Goal: Navigation & Orientation: Understand site structure

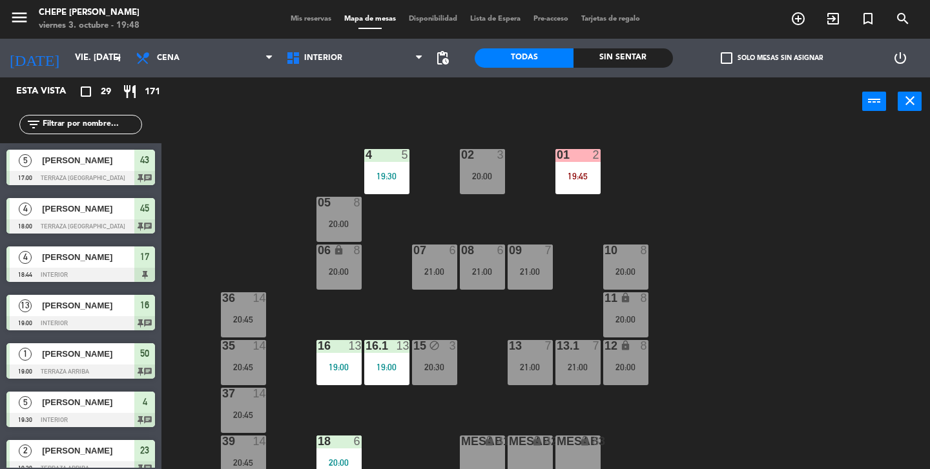
click at [303, 19] on span "Mis reservas" at bounding box center [311, 18] width 54 height 7
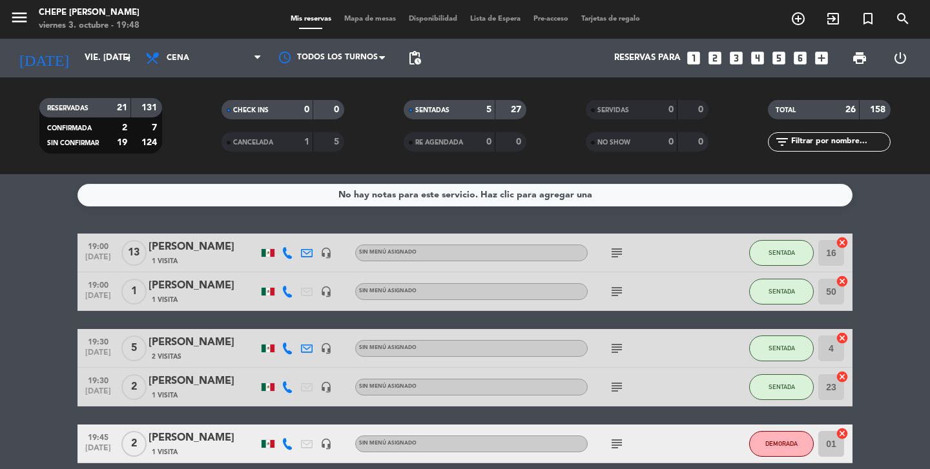
click at [358, 16] on span "Mapa de mesas" at bounding box center [370, 18] width 65 height 7
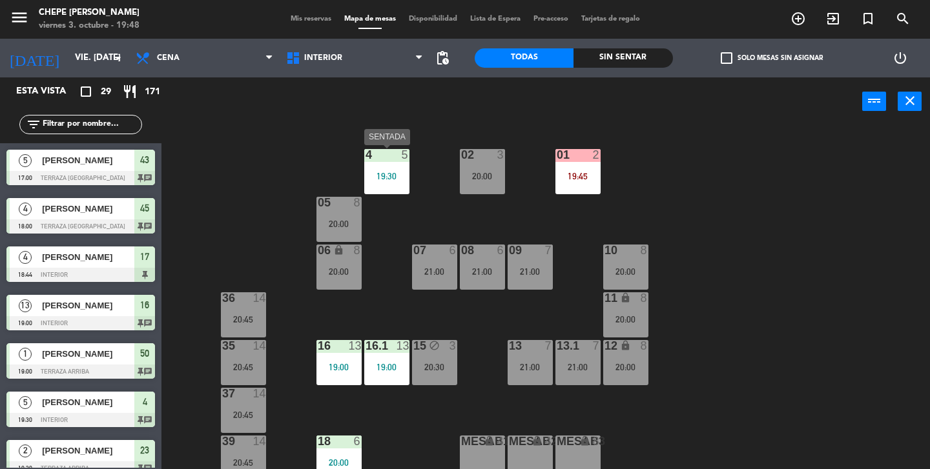
click at [396, 187] on div "4 5 19:30" at bounding box center [386, 171] width 45 height 45
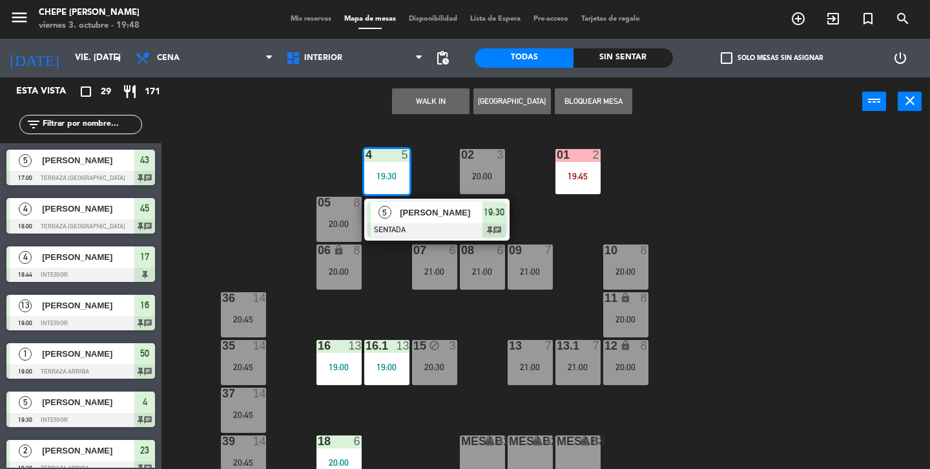
click at [422, 218] on span "[PERSON_NAME]" at bounding box center [441, 213] width 83 height 14
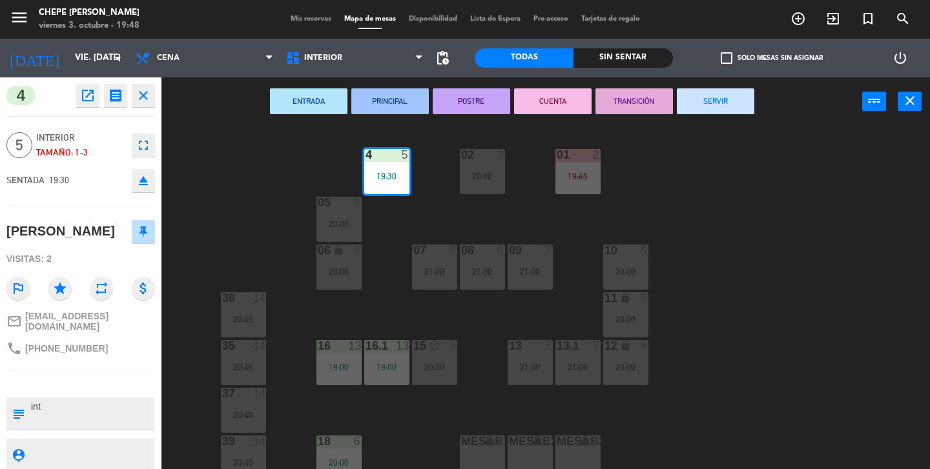
click at [422, 218] on div "02 3 20:00 4 5 19:30 01 2 19:45 05 8 20:00 06 lock 8 20:00 07 6 21:00 09 7 21:0…" at bounding box center [549, 297] width 759 height 343
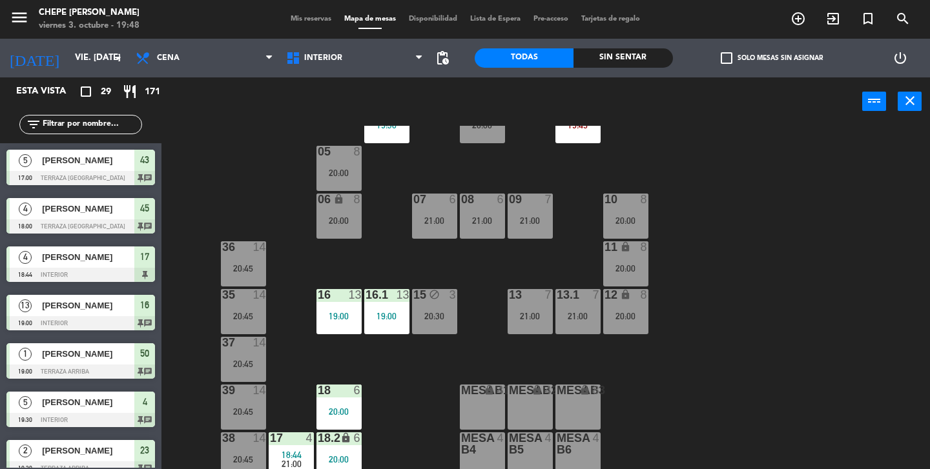
scroll to position [59, 0]
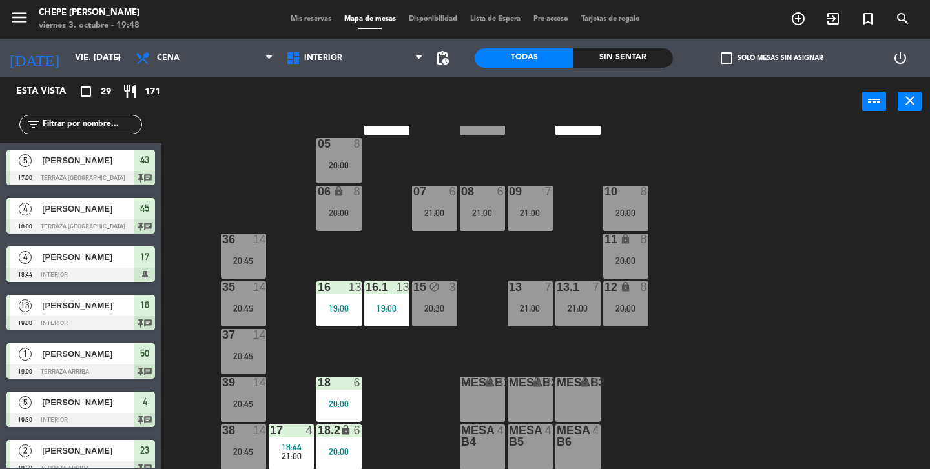
click at [338, 397] on div "18 6 20:00" at bounding box center [338, 399] width 45 height 45
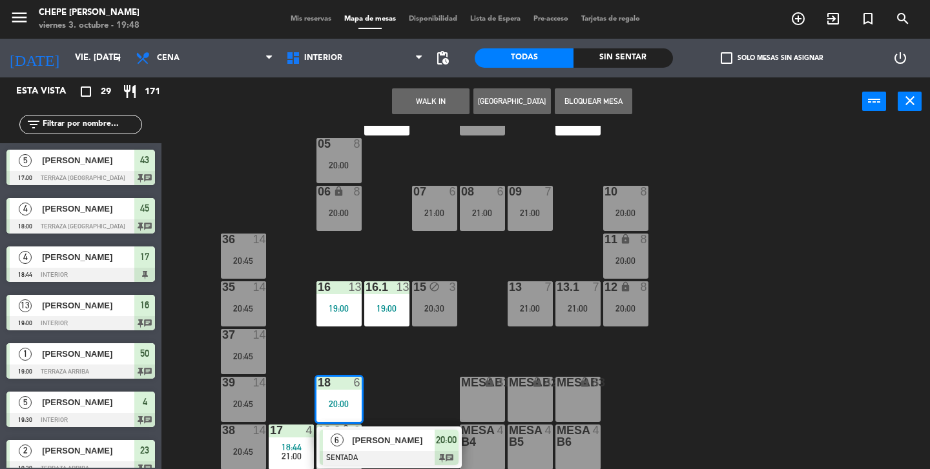
click at [405, 396] on div "02 3 20:00 4 5 19:30 01 2 19:45 05 8 20:00 06 lock 8 20:00 07 6 21:00 09 7 21:0…" at bounding box center [549, 297] width 759 height 343
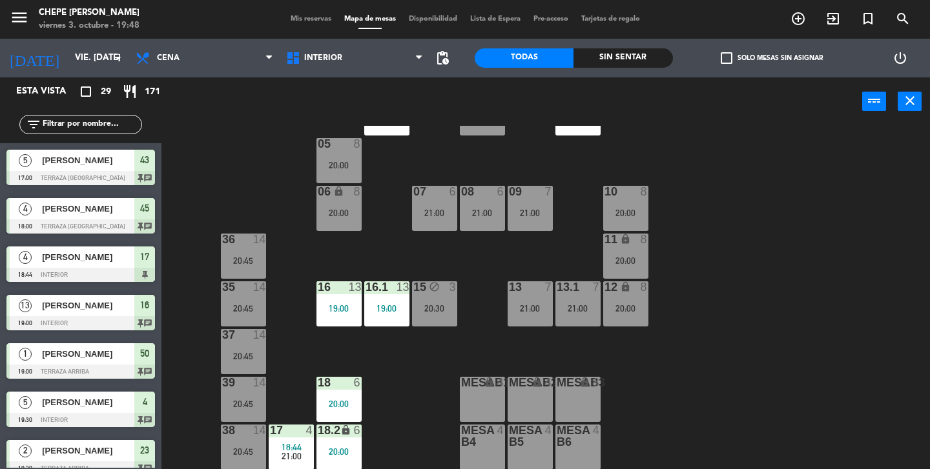
click at [278, 440] on div "17 4 18:44 21:00" at bounding box center [291, 447] width 45 height 45
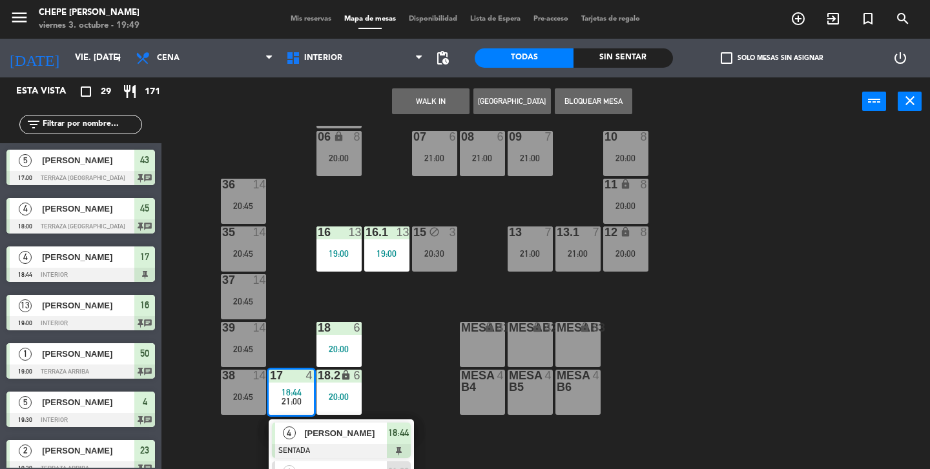
scroll to position [144, 0]
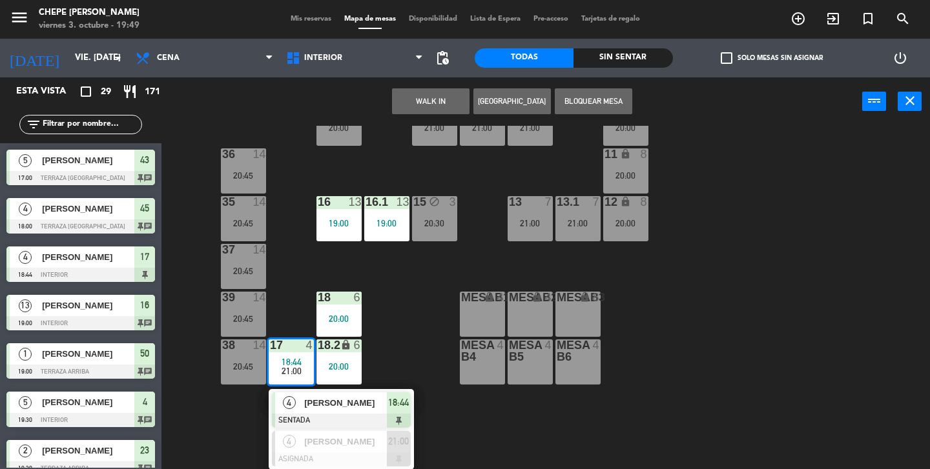
click at [422, 355] on div "02 3 20:00 4 5 19:30 01 2 19:45 05 8 20:00 06 lock 8 20:00 07 6 21:00 09 7 21:0…" at bounding box center [549, 297] width 759 height 343
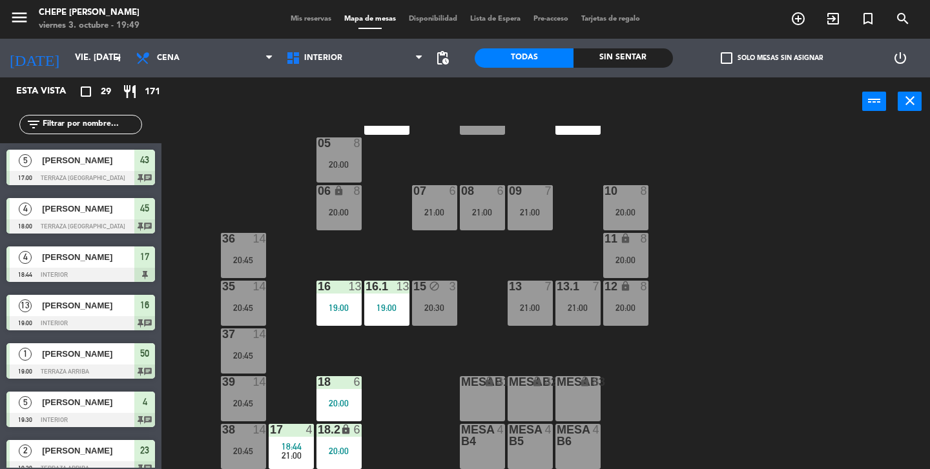
scroll to position [59, 0]
click at [449, 308] on div "20:30" at bounding box center [434, 308] width 45 height 9
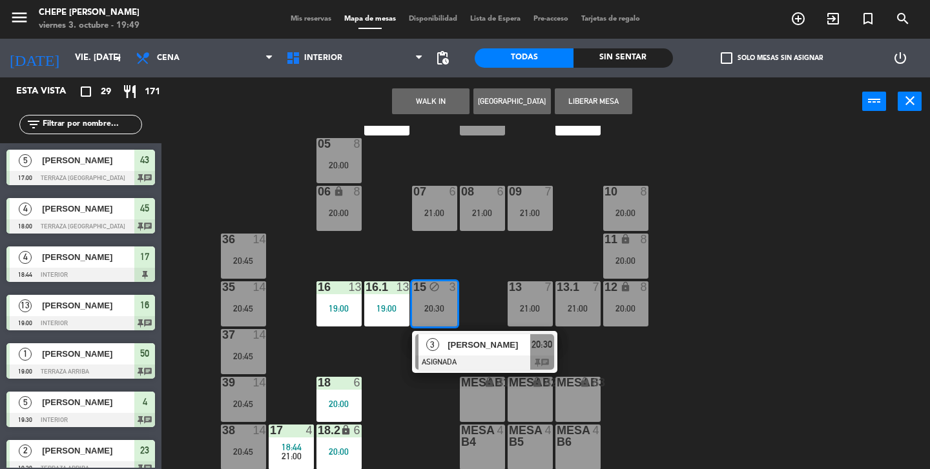
click at [484, 301] on div "02 3 20:00 4 5 19:30 01 2 19:45 05 8 20:00 06 lock 8 20:00 07 6 21:00 09 7 21:0…" at bounding box center [549, 297] width 759 height 343
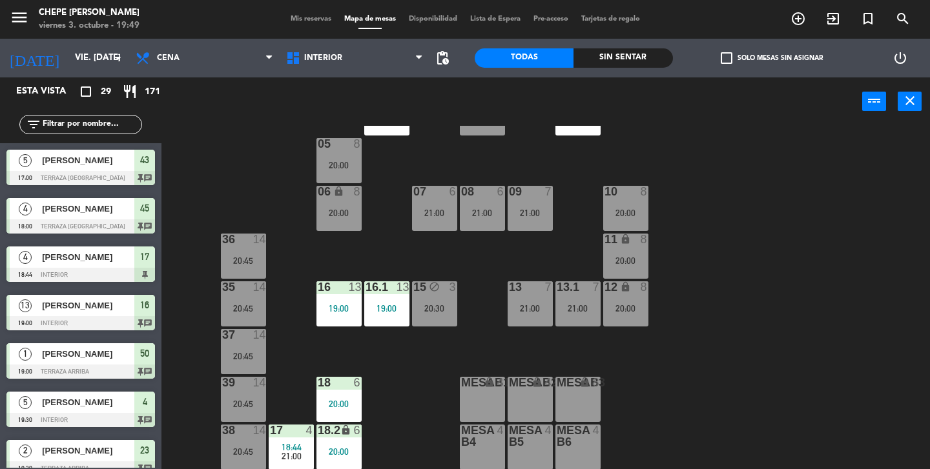
click at [542, 302] on div "13 7 21:00" at bounding box center [529, 303] width 45 height 45
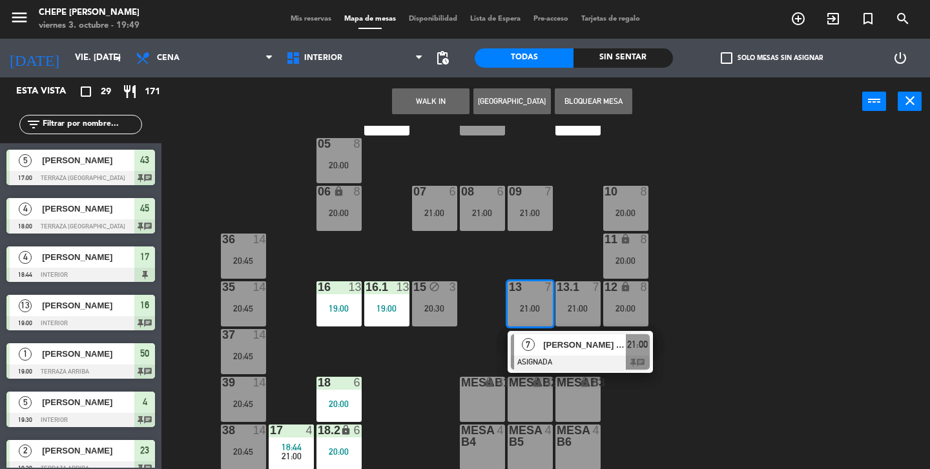
click at [471, 327] on div "02 3 20:00 4 5 19:30 01 2 19:45 05 8 20:00 06 lock 8 20:00 07 6 21:00 09 7 21:0…" at bounding box center [549, 297] width 759 height 343
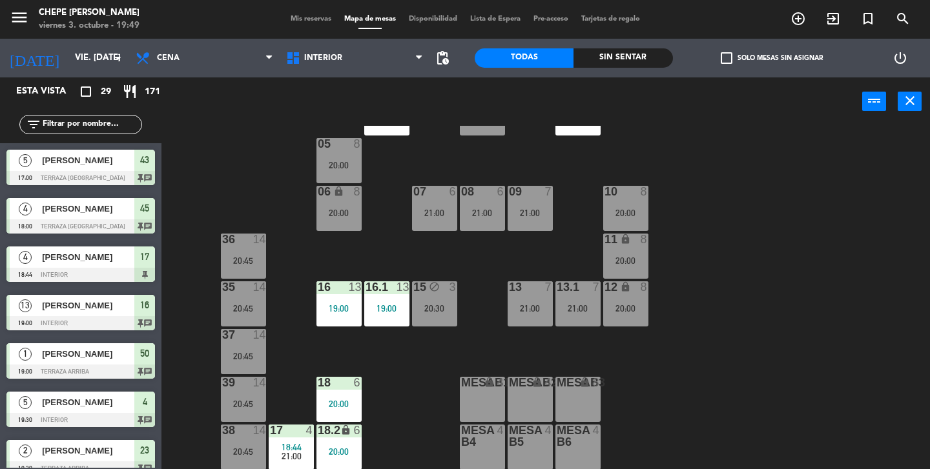
click at [425, 216] on div "21:00" at bounding box center [434, 212] width 45 height 9
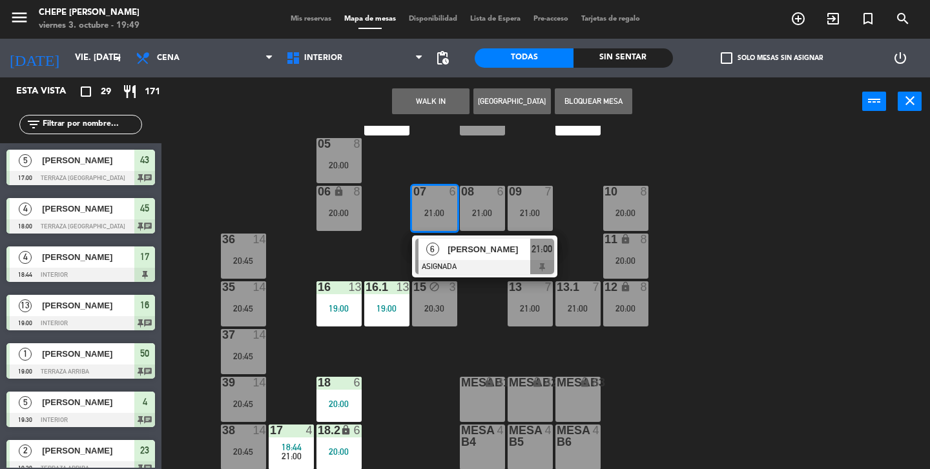
click at [384, 234] on div "02 3 20:00 4 5 19:30 01 2 19:45 05 8 20:00 06 lock 8 20:00 07 6 21:00 6 [PERSON…" at bounding box center [549, 297] width 759 height 343
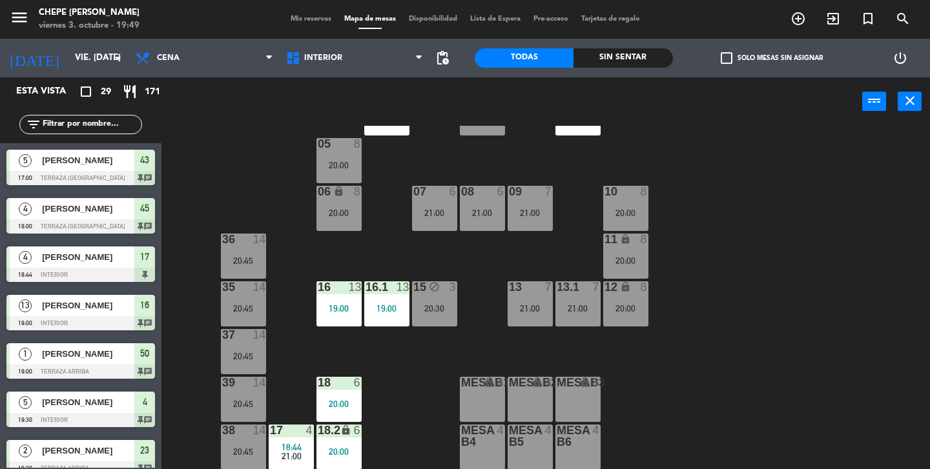
click at [492, 208] on div "21:00" at bounding box center [482, 212] width 45 height 9
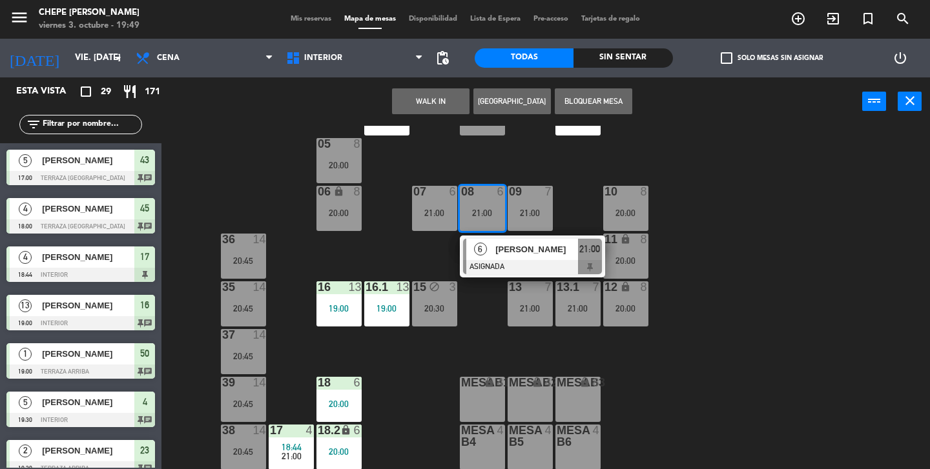
click at [573, 203] on div "02 3 20:00 4 5 19:30 01 2 19:45 05 8 20:00 06 lock 8 20:00 07 6 21:00 09 7 21:0…" at bounding box center [549, 297] width 759 height 343
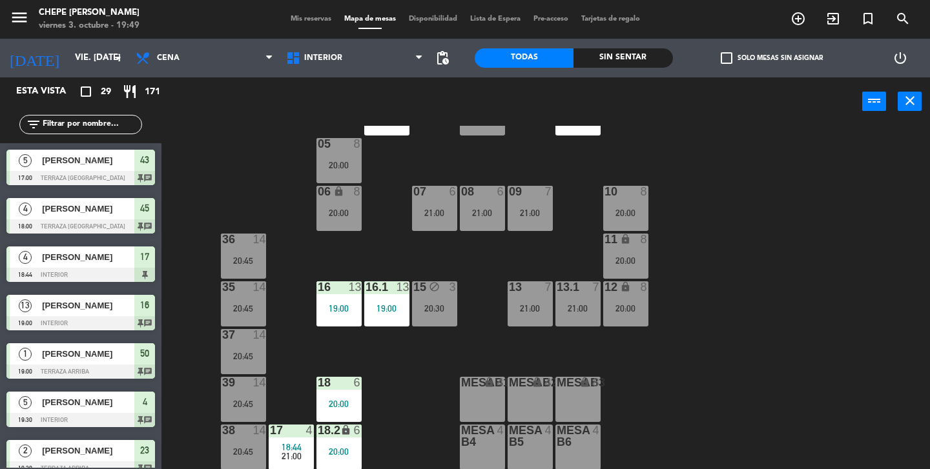
click at [528, 212] on div "21:00" at bounding box center [529, 212] width 45 height 9
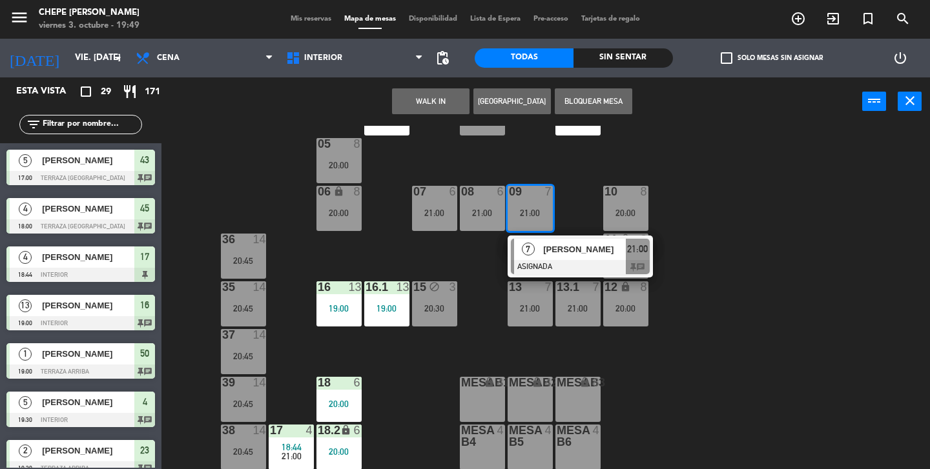
click at [575, 203] on div "02 3 20:00 4 5 19:30 01 2 19:45 05 8 20:00 06 lock 8 20:00 07 6 21:00 09 7 21:0…" at bounding box center [549, 297] width 759 height 343
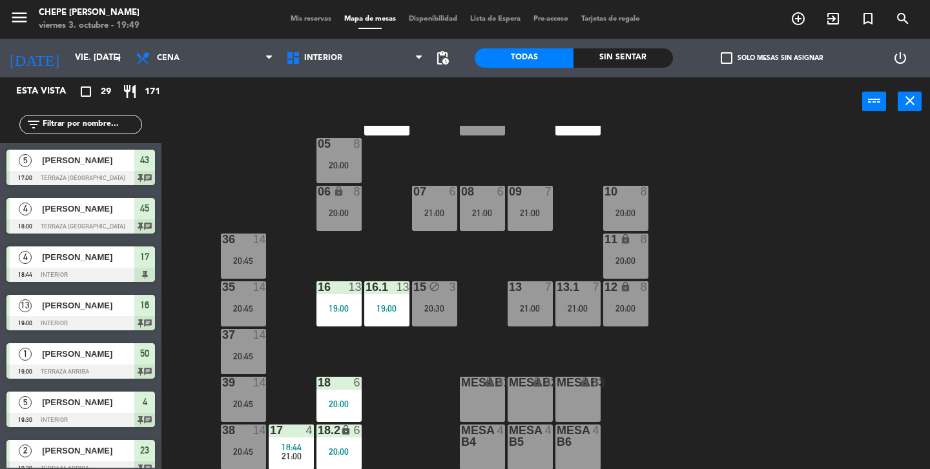
click at [637, 208] on div "20:00" at bounding box center [625, 213] width 45 height 10
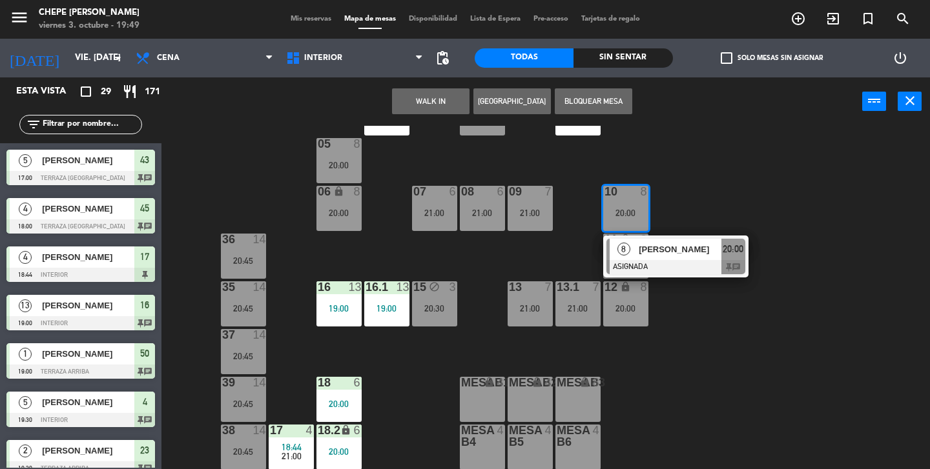
click at [691, 208] on div "02 3 20:00 4 5 19:30 01 2 19:45 05 8 20:00 06 lock 8 20:00 07 6 21:00 09 7 21:0…" at bounding box center [549, 297] width 759 height 343
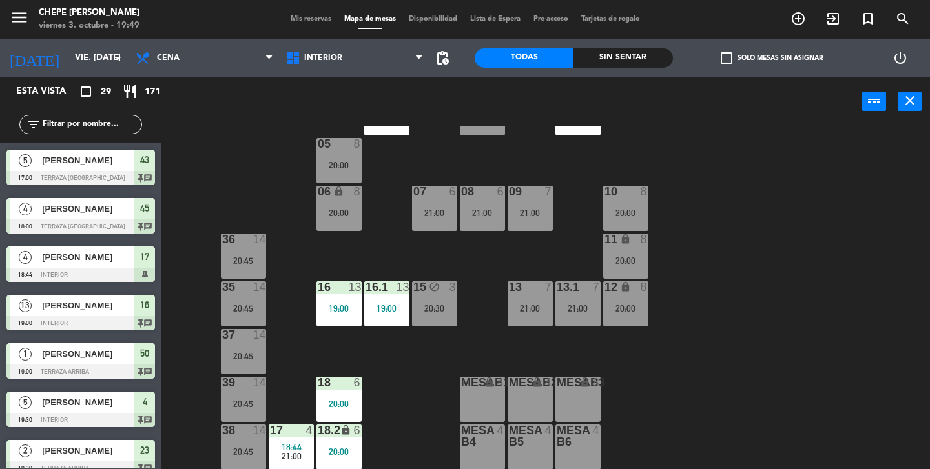
click at [345, 208] on div "20:00" at bounding box center [338, 212] width 45 height 9
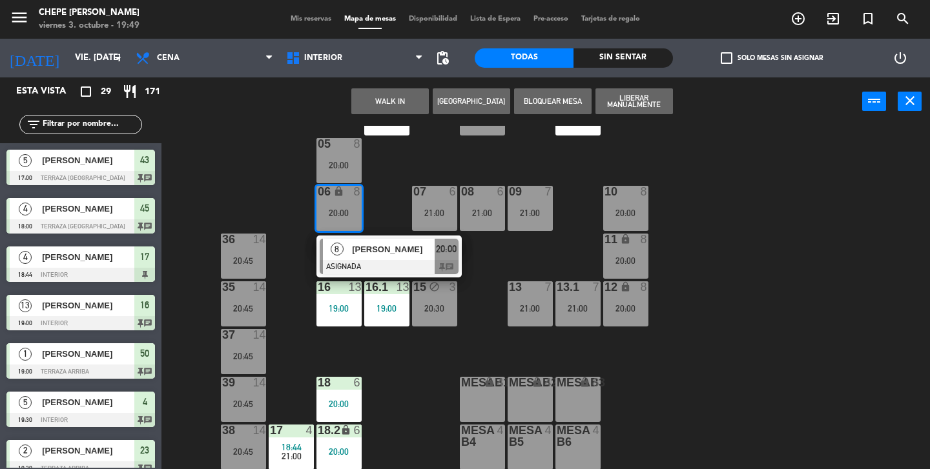
click at [374, 208] on div "02 3 20:00 4 5 19:30 01 2 19:45 05 8 20:00 06 lock 8 20:00 8 [PERSON_NAME] ASIG…" at bounding box center [549, 297] width 759 height 343
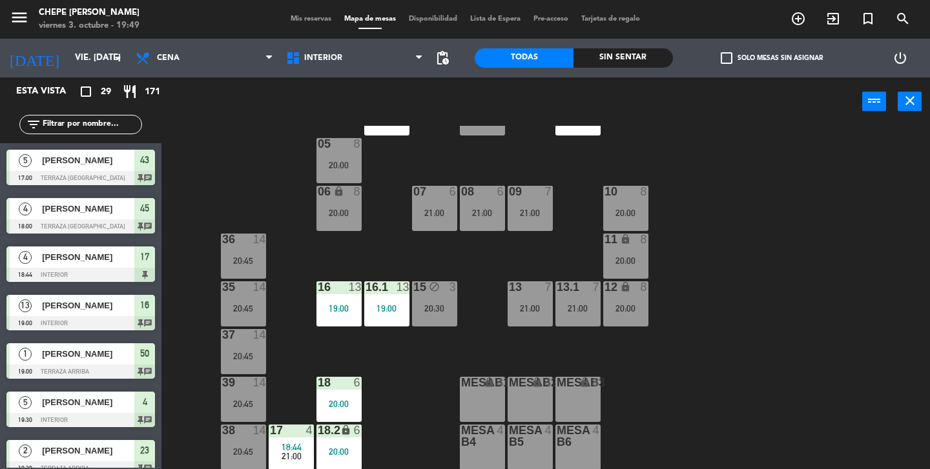
click at [251, 252] on div "36 14 20:45" at bounding box center [243, 256] width 45 height 45
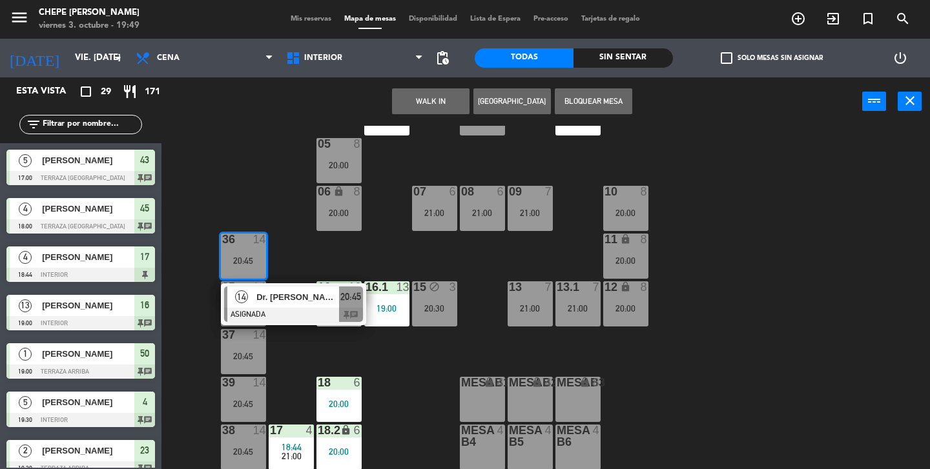
click at [258, 194] on div "02 3 20:00 4 5 19:30 01 2 19:45 05 8 20:00 06 lock 8 20:00 07 6 21:00 09 7 21:0…" at bounding box center [549, 297] width 759 height 343
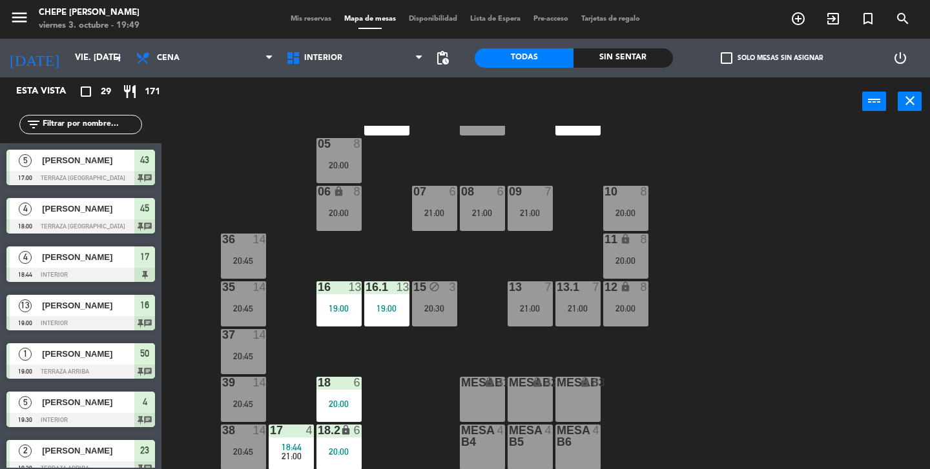
scroll to position [0, 0]
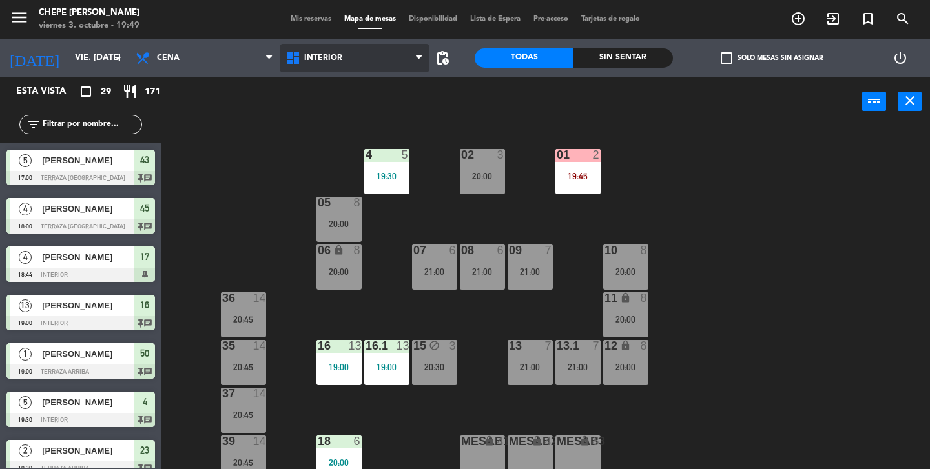
click at [347, 55] on span "Interior" at bounding box center [354, 58] width 150 height 28
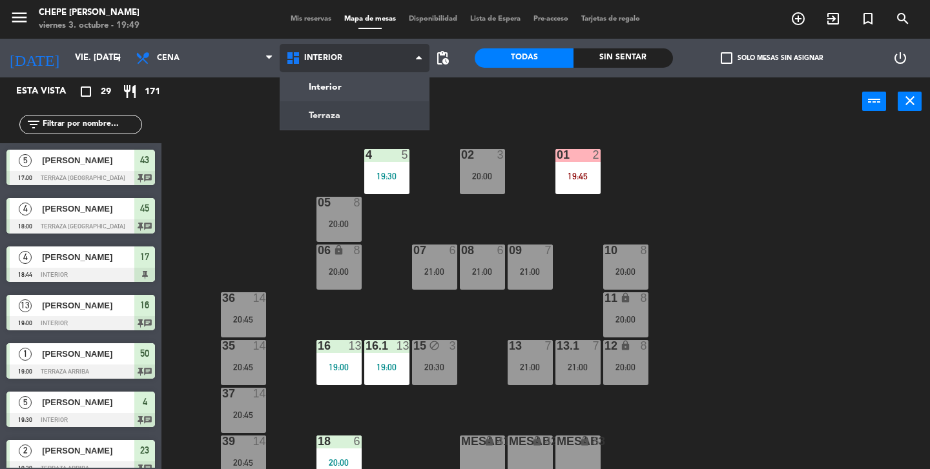
click at [334, 113] on ng-component "menu Chepe [PERSON_NAME] viernes 3. octubre - 19:49 Mis reservas Mapa de mesas …" at bounding box center [465, 234] width 930 height 469
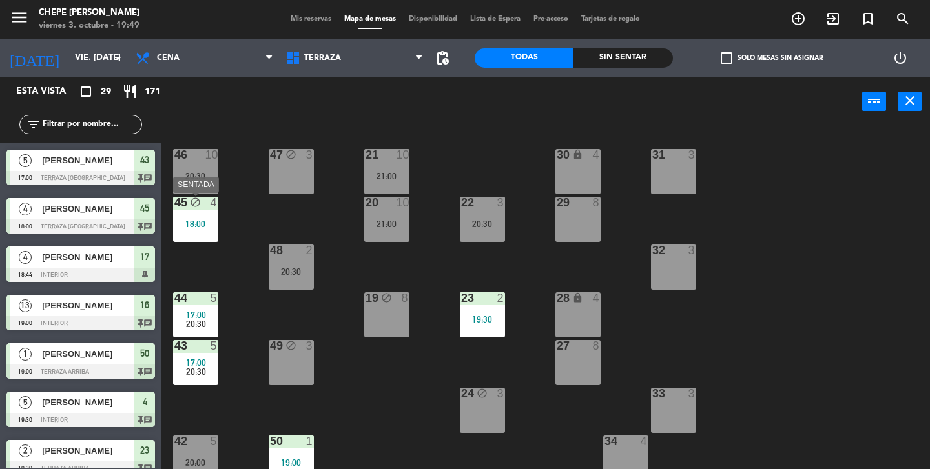
click at [193, 231] on div "45 block 4 18:00" at bounding box center [195, 219] width 45 height 45
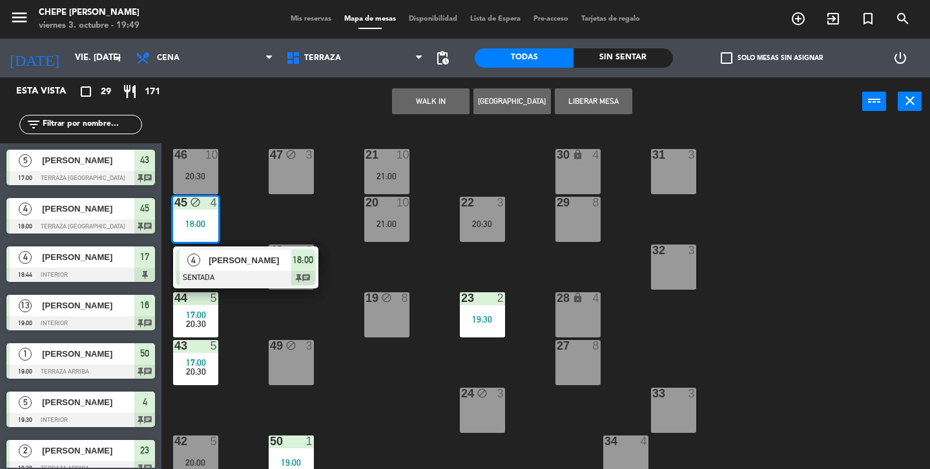
click at [232, 219] on div "21 10 21:00 30 lock 4 46 10 20:30 47 block 3 31 3 20 10 21:00 22 3 20:30 29 8 4…" at bounding box center [549, 297] width 759 height 343
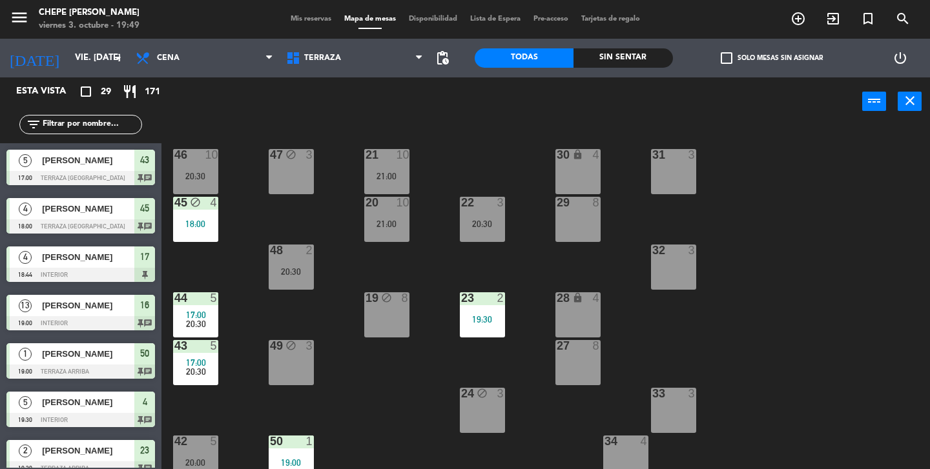
click at [183, 323] on div "20:30" at bounding box center [195, 324] width 45 height 9
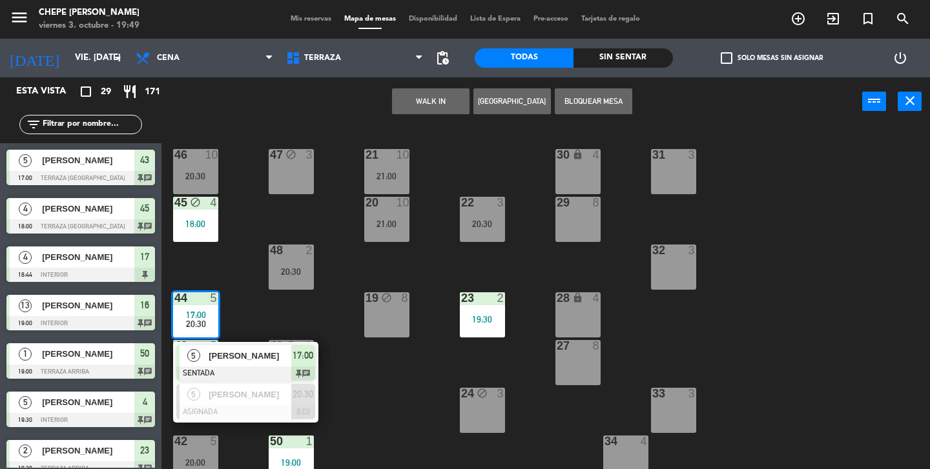
click at [244, 297] on div "21 10 21:00 30 lock 4 46 10 20:30 47 block 3 31 3 20 10 21:00 22 3 20:30 29 8 4…" at bounding box center [549, 297] width 759 height 343
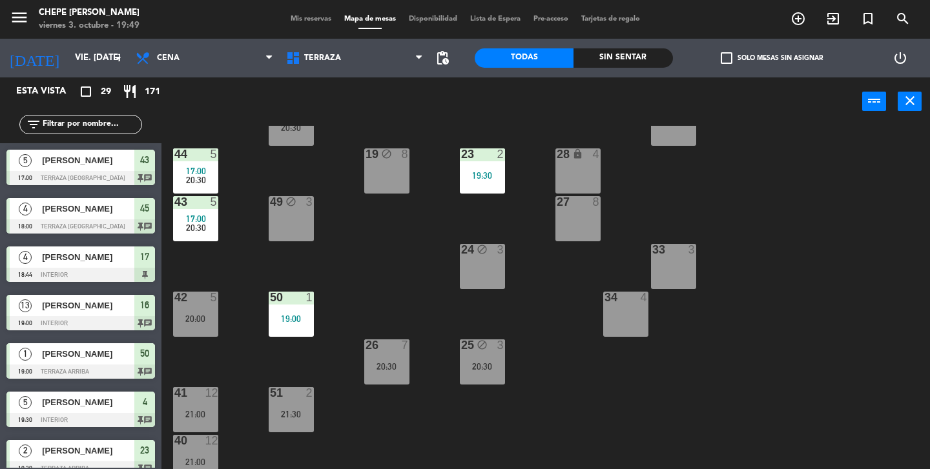
scroll to position [123, 0]
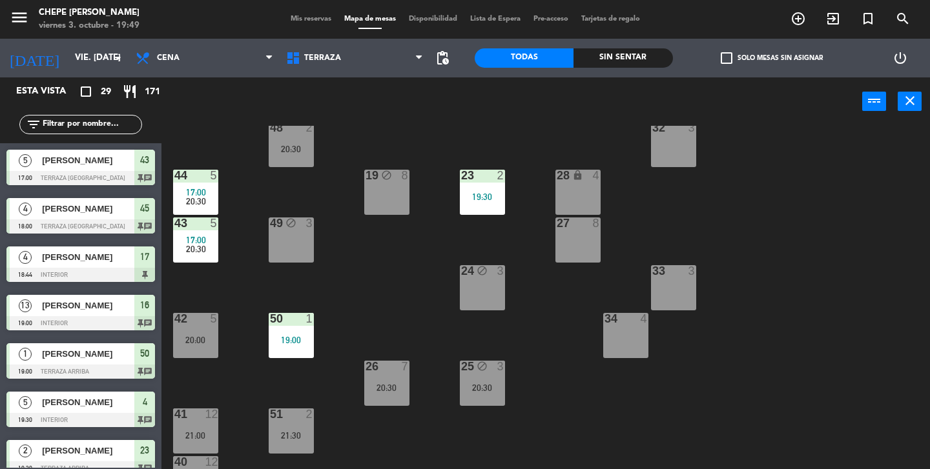
click at [276, 346] on div "50 1 19:00" at bounding box center [291, 335] width 45 height 45
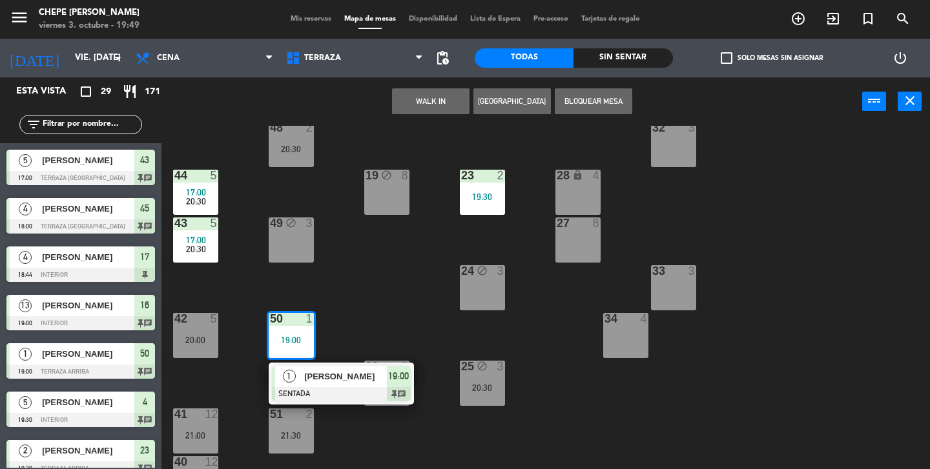
click at [347, 300] on div "21 10 21:00 30 lock 4 46 10 20:30 47 block 3 31 3 20 10 21:00 22 3 20:30 29 8 4…" at bounding box center [549, 297] width 759 height 343
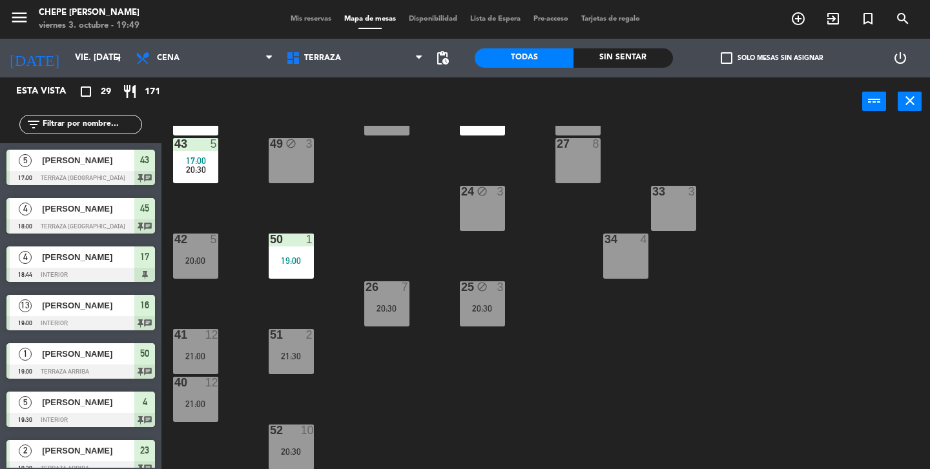
scroll to position [0, 0]
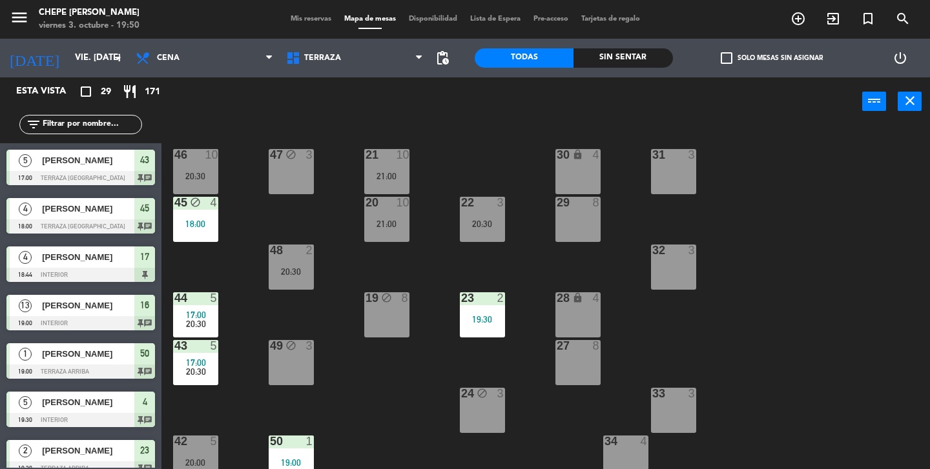
click at [501, 312] on div "23 2 19:30" at bounding box center [482, 314] width 45 height 45
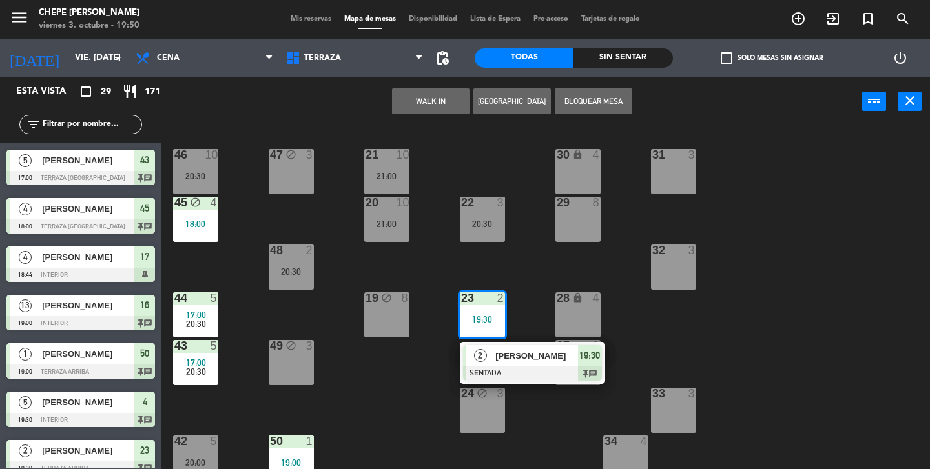
click at [533, 290] on div "21 10 21:00 30 lock 4 46 10 20:30 47 block 3 31 3 20 10 21:00 22 3 20:30 29 8 4…" at bounding box center [549, 297] width 759 height 343
